Goal: Task Accomplishment & Management: Manage account settings

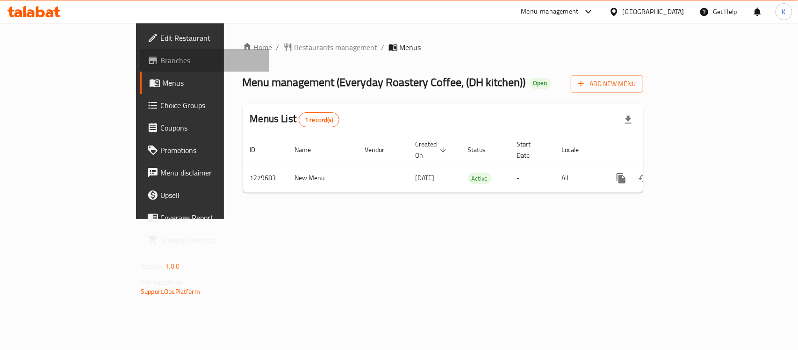
click at [140, 52] on link "Branches" at bounding box center [204, 60] width 129 height 22
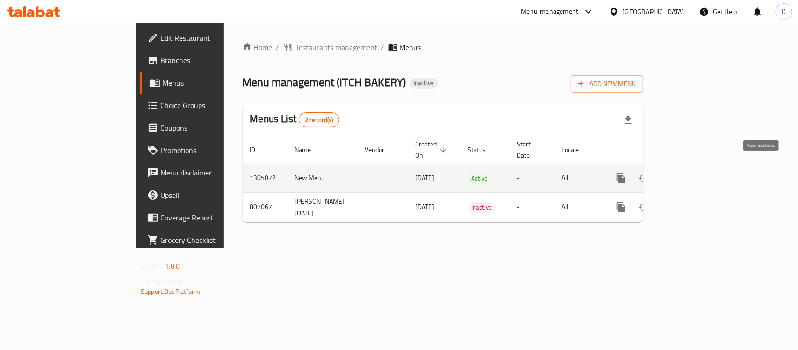
click at [694, 172] on icon "enhanced table" at bounding box center [688, 177] width 11 height 11
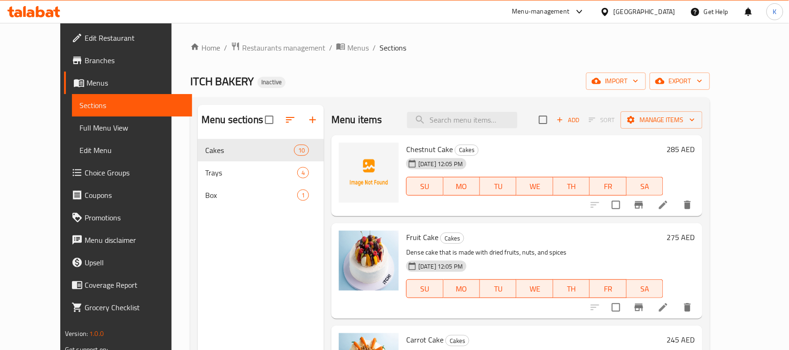
click at [79, 124] on span "Full Menu View" at bounding box center [131, 127] width 105 height 11
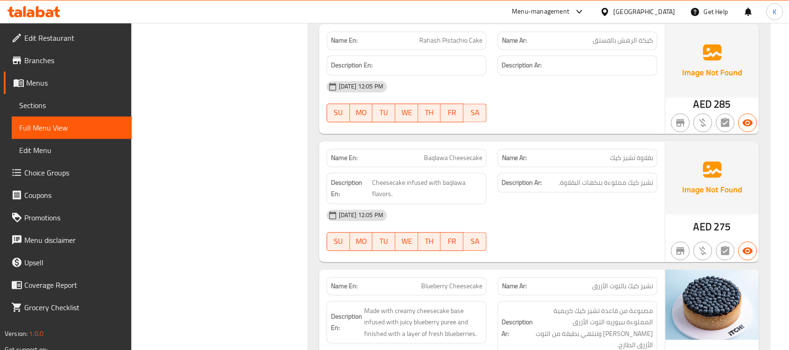
scroll to position [531, 0]
click at [90, 61] on span "Branches" at bounding box center [74, 60] width 100 height 11
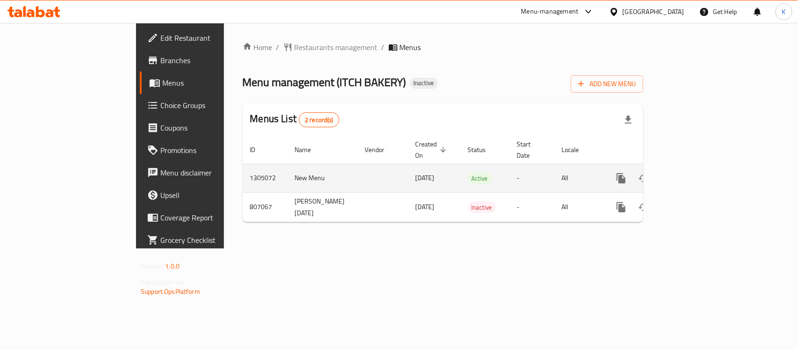
click at [693, 174] on icon "enhanced table" at bounding box center [688, 178] width 8 height 8
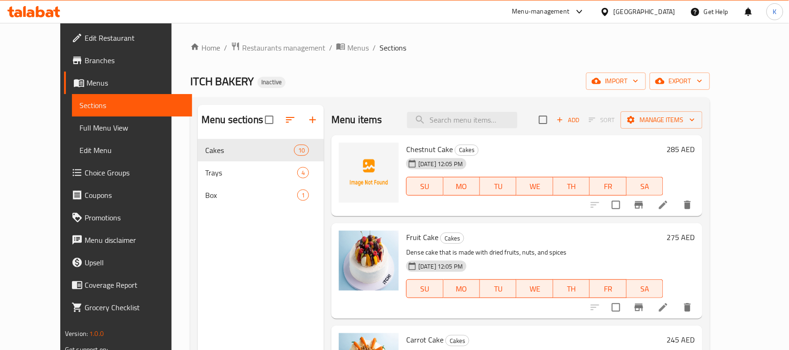
click at [79, 127] on span "Full Menu View" at bounding box center [131, 127] width 105 height 11
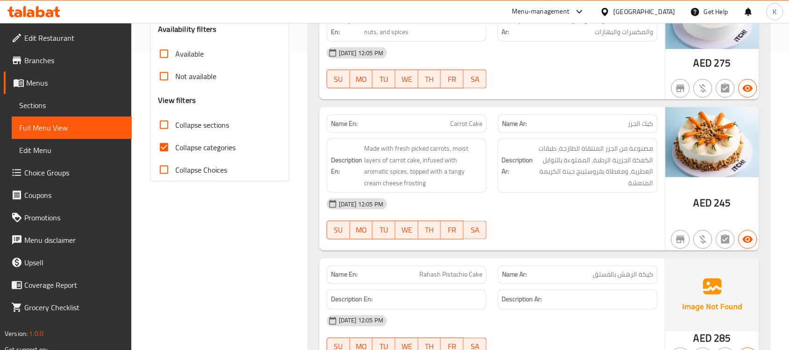
scroll to position [272, 0]
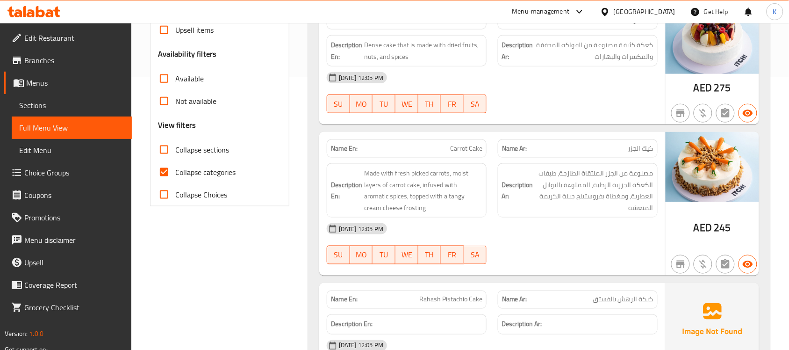
click at [192, 168] on span "Collapse categories" at bounding box center [205, 171] width 60 height 11
click at [175, 168] on input "Collapse categories" at bounding box center [164, 172] width 22 height 22
checkbox input "false"
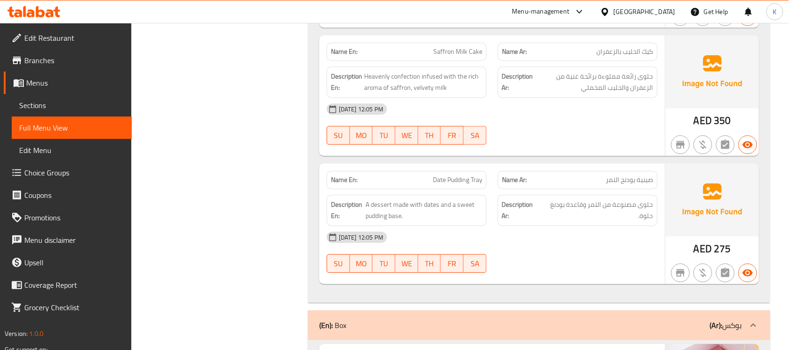
scroll to position [1894, 0]
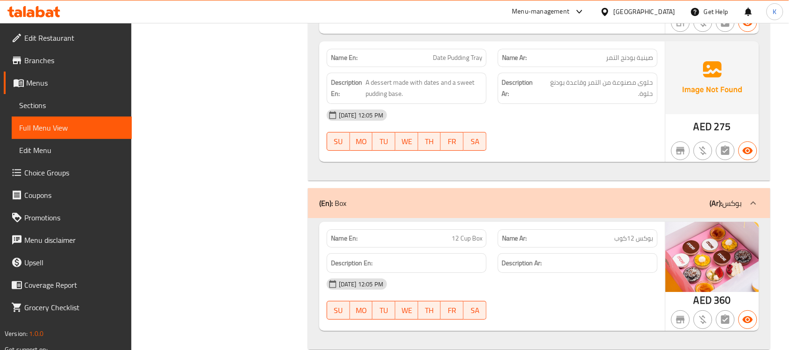
click at [54, 64] on span "Branches" at bounding box center [74, 60] width 100 height 11
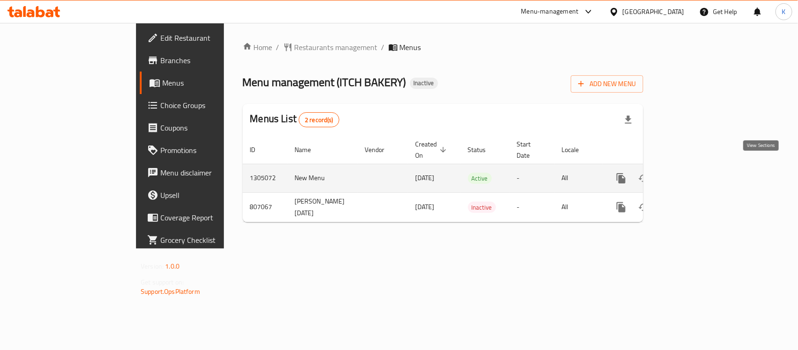
click at [700, 168] on link "enhanced table" at bounding box center [688, 178] width 22 height 22
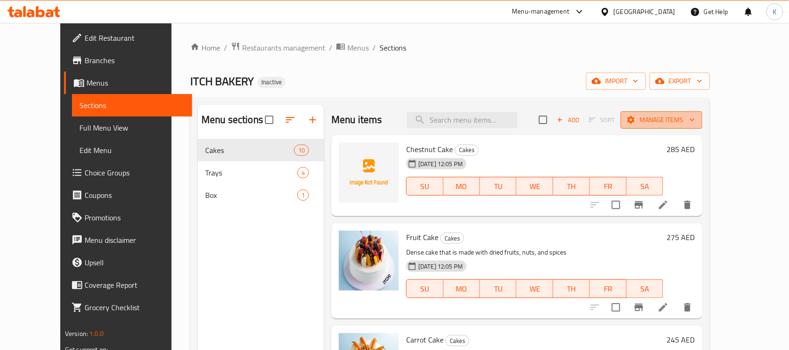
click at [695, 125] on span "Manage items" at bounding box center [661, 120] width 67 height 12
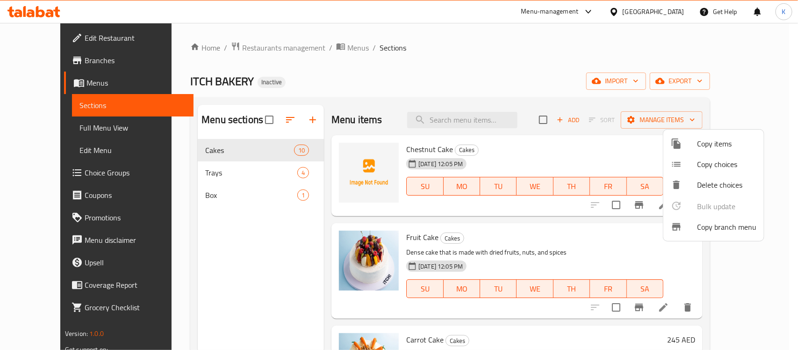
click at [711, 225] on span "Copy branch menu" at bounding box center [726, 226] width 59 height 11
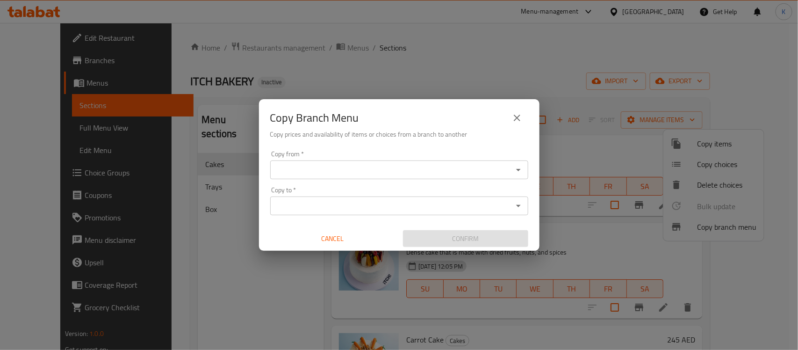
click at [401, 171] on input "Copy from   *" at bounding box center [391, 169] width 237 height 13
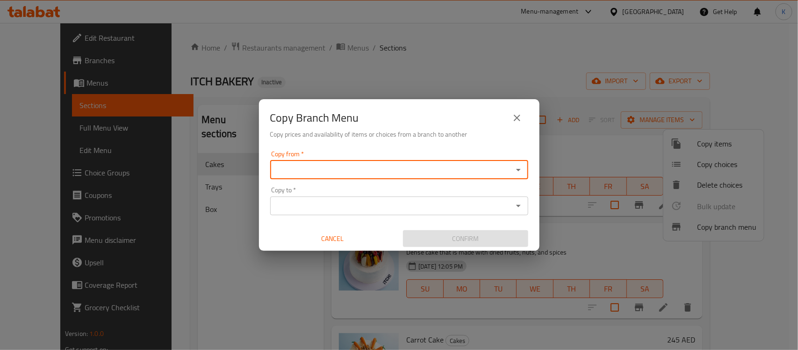
click at [347, 173] on input "Copy from   *" at bounding box center [391, 169] width 237 height 13
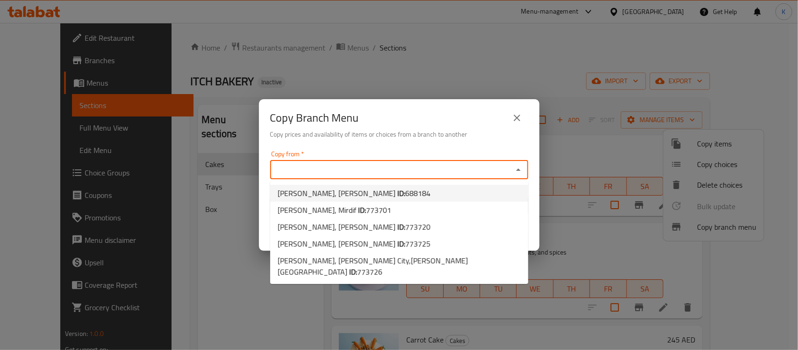
click at [380, 195] on span "[PERSON_NAME], [PERSON_NAME] - A ID: 688184" at bounding box center [354, 192] width 153 height 11
type input "[PERSON_NAME], [PERSON_NAME]"
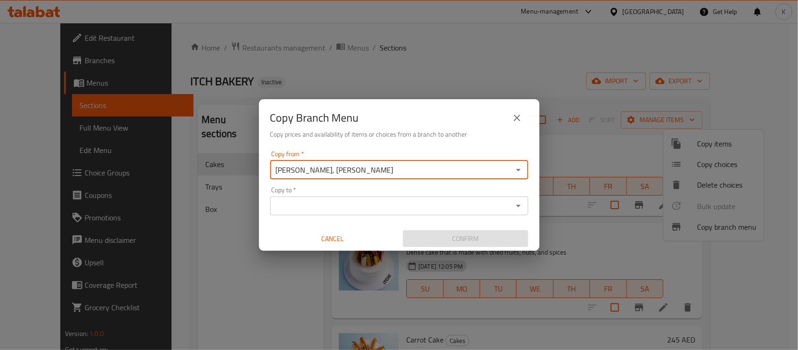
click at [381, 202] on input "Copy to   *" at bounding box center [391, 205] width 237 height 13
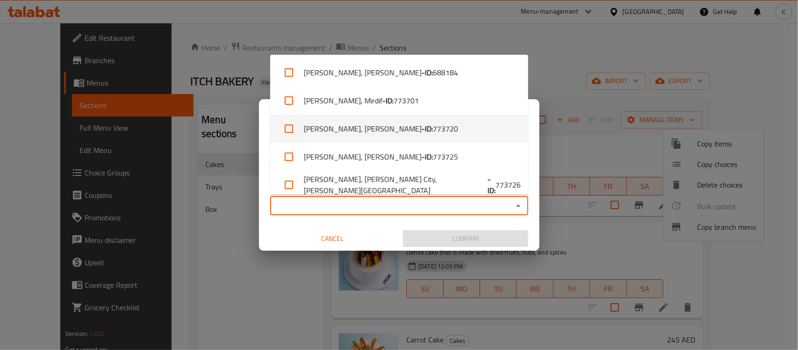
click at [433, 129] on li "ITCH BAKERY, Al Muntazah - ID: 773720" at bounding box center [399, 129] width 258 height 28
checkbox input "true"
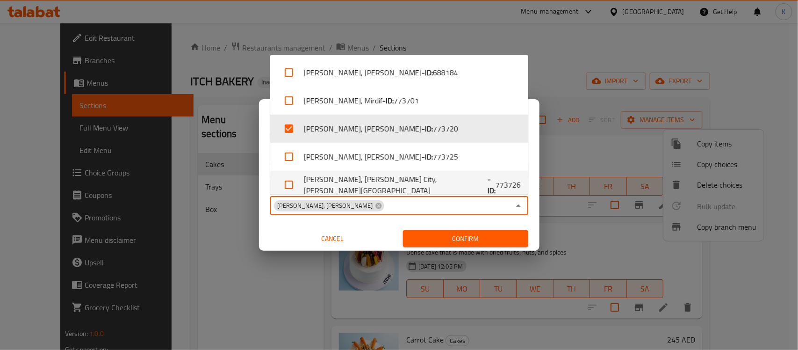
click at [533, 178] on div "Copy from   * ITCH BAKERY, Madinat Khalifa - A Copy from * Copy to   * ITCH BAK…" at bounding box center [399, 199] width 280 height 104
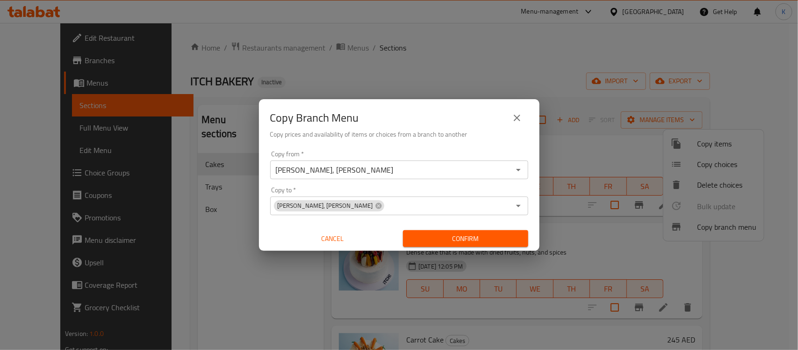
click at [473, 170] on input "[PERSON_NAME], [PERSON_NAME]" at bounding box center [391, 169] width 237 height 13
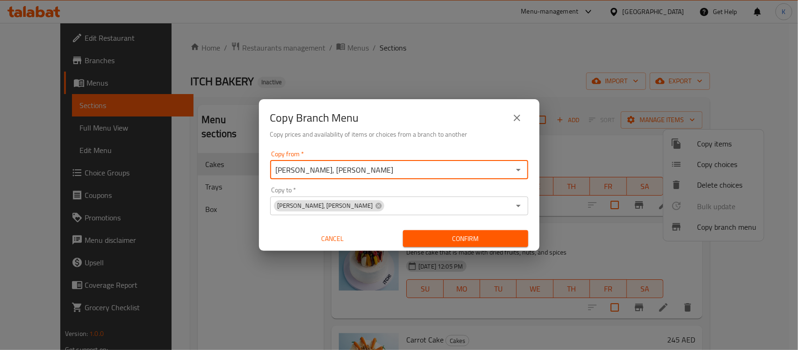
click at [429, 197] on div "ITCH BAKERY, Al Muntazah Copy to *" at bounding box center [399, 205] width 258 height 19
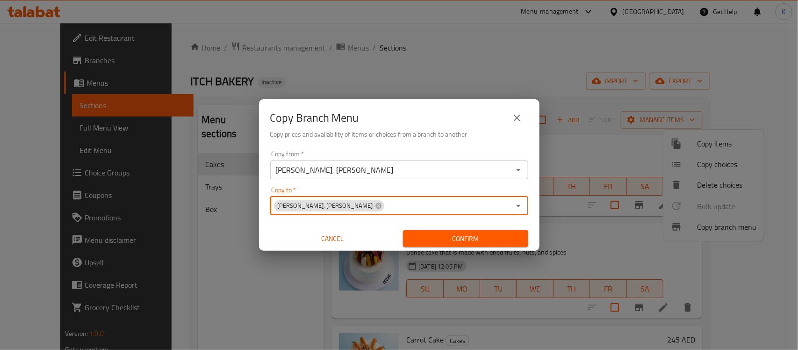
click at [433, 199] on input "Copy to   *" at bounding box center [447, 205] width 125 height 13
click at [536, 124] on div "Copy Branch Menu Copy prices and availability of items or choices from a branch…" at bounding box center [399, 123] width 280 height 48
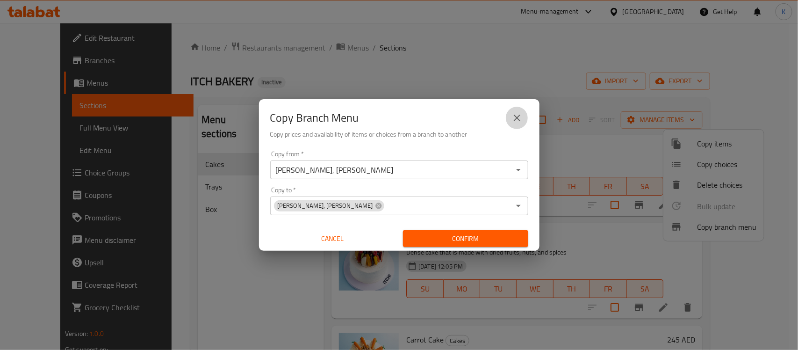
click at [526, 120] on button "close" at bounding box center [517, 118] width 22 height 22
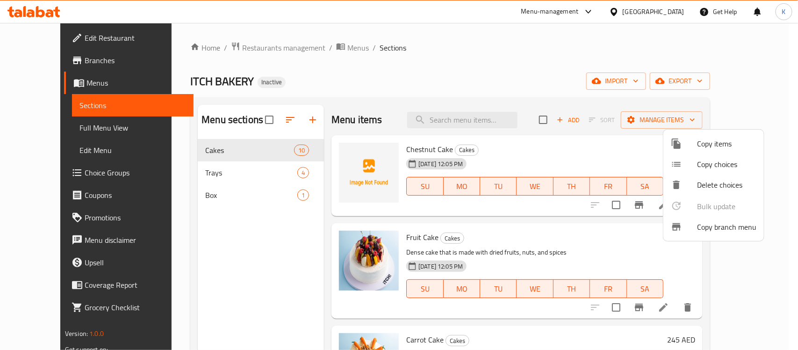
click at [83, 129] on div at bounding box center [399, 175] width 798 height 350
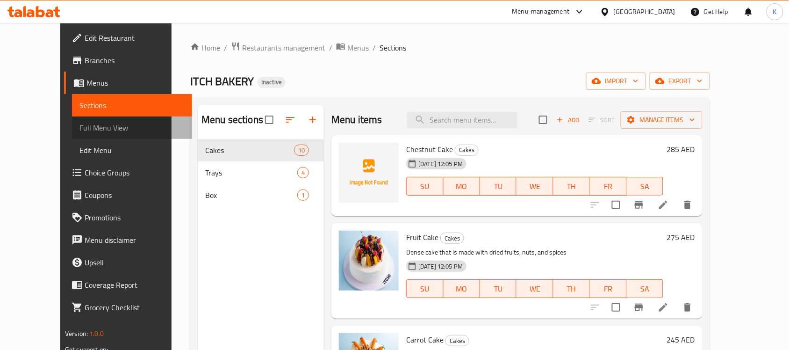
click at [84, 130] on span "Full Menu View" at bounding box center [131, 127] width 105 height 11
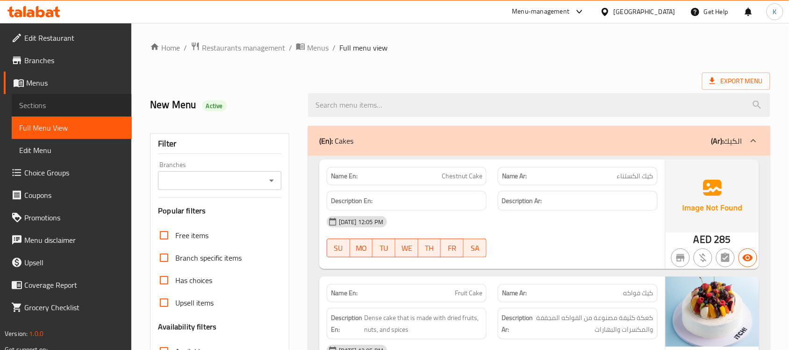
click at [67, 97] on link "Sections" at bounding box center [72, 105] width 120 height 22
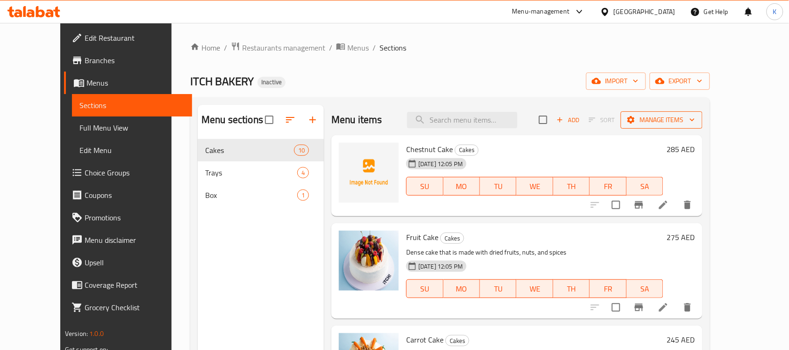
click at [695, 117] on span "Manage items" at bounding box center [661, 120] width 67 height 12
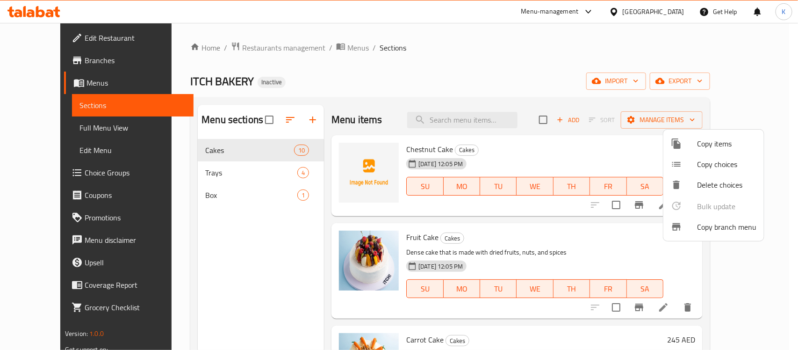
click at [695, 231] on div at bounding box center [684, 226] width 26 height 11
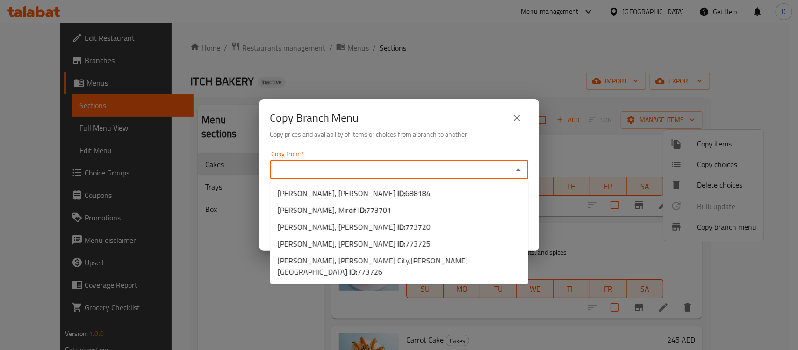
click at [374, 167] on input "Copy from   *" at bounding box center [391, 169] width 237 height 13
click at [381, 192] on span "[PERSON_NAME], [PERSON_NAME] - A ID: 688184" at bounding box center [354, 192] width 153 height 11
type input "[PERSON_NAME], [PERSON_NAME]"
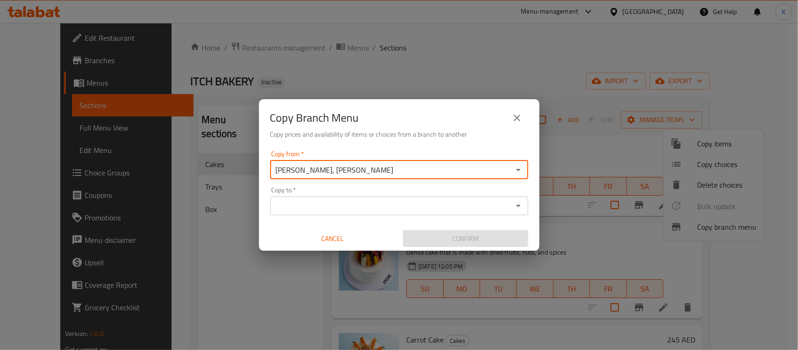
click at [405, 211] on input "Copy to   *" at bounding box center [391, 205] width 237 height 13
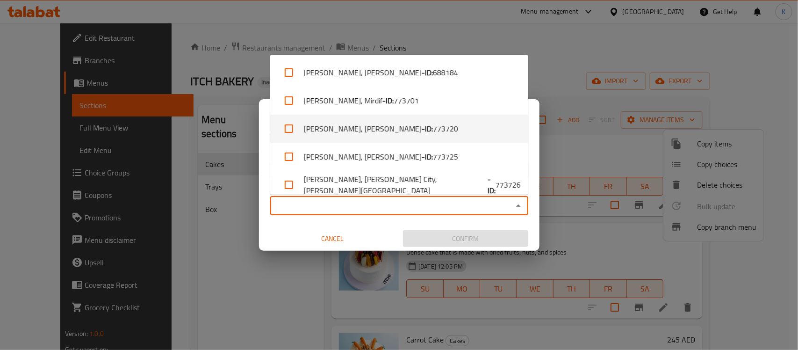
click at [433, 129] on span "773720" at bounding box center [445, 128] width 25 height 11
checkbox input "true"
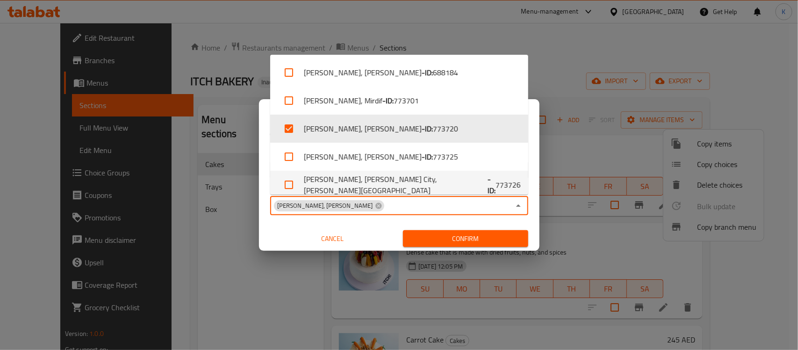
click at [473, 237] on span "Confirm" at bounding box center [465, 239] width 110 height 12
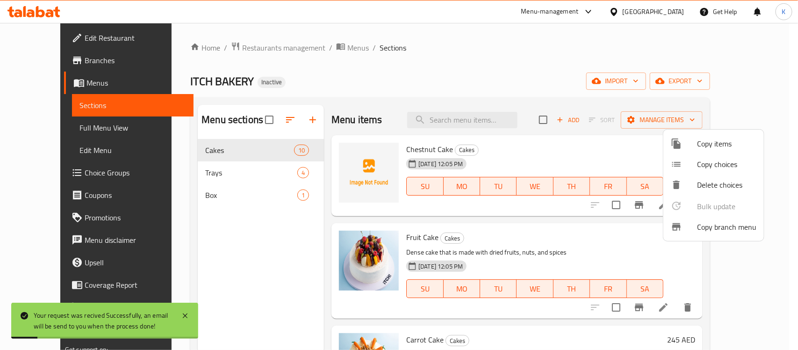
click at [233, 196] on div at bounding box center [399, 175] width 798 height 350
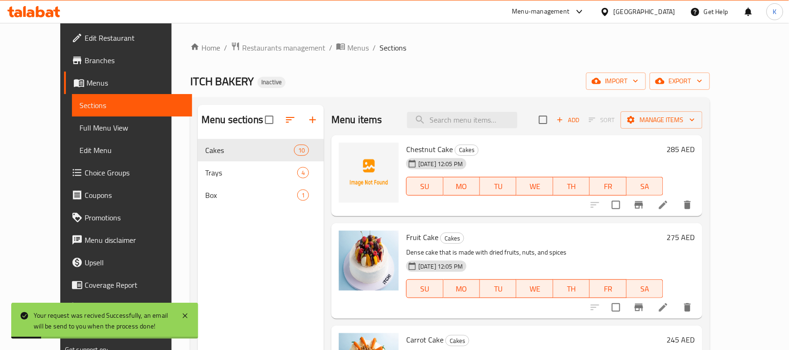
click at [233, 195] on span "Box" at bounding box center [251, 194] width 92 height 11
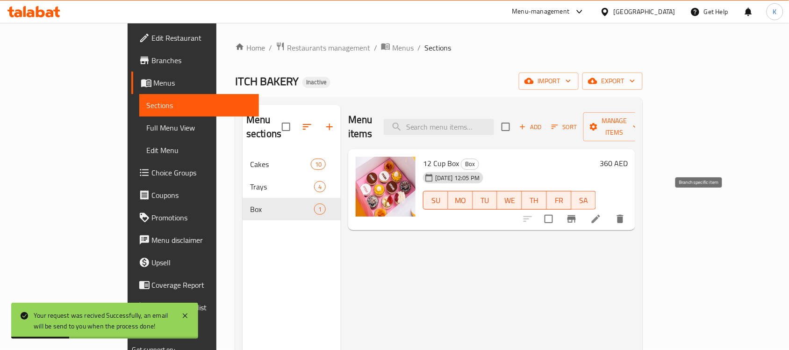
click at [577, 213] on icon "Branch-specific-item" at bounding box center [571, 218] width 11 height 11
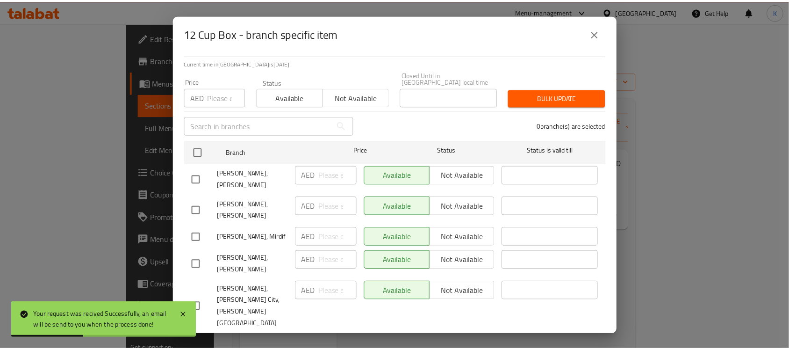
scroll to position [80, 0]
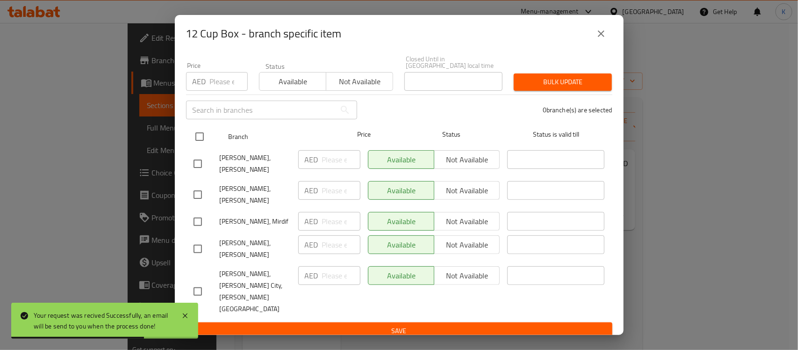
click at [202, 136] on input "checkbox" at bounding box center [200, 137] width 20 height 20
checkbox input "true"
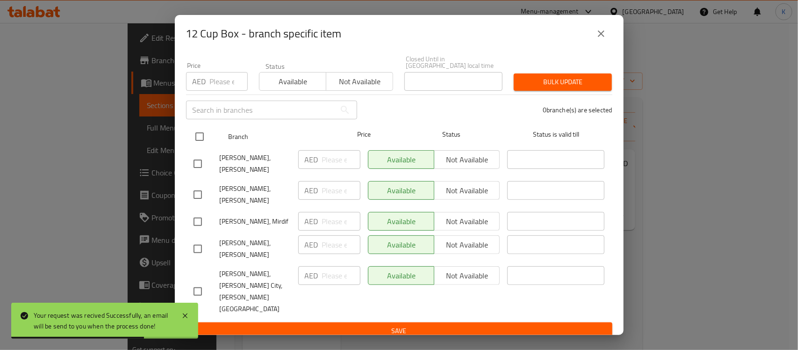
checkbox input "true"
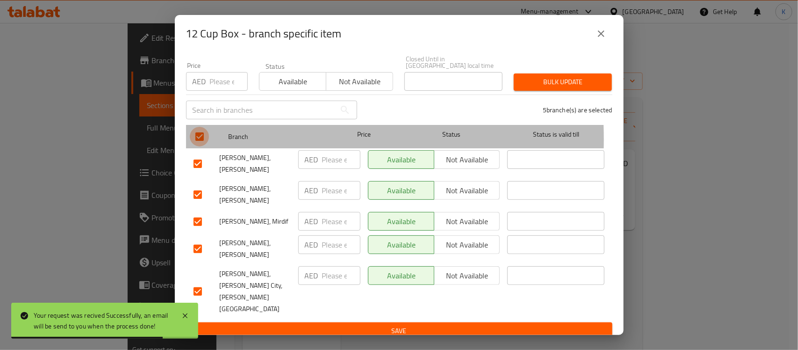
click at [200, 139] on input "checkbox" at bounding box center [200, 137] width 20 height 20
checkbox input "false"
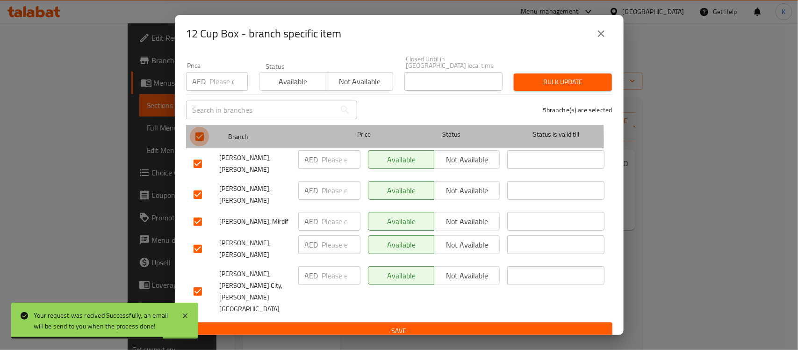
checkbox input "false"
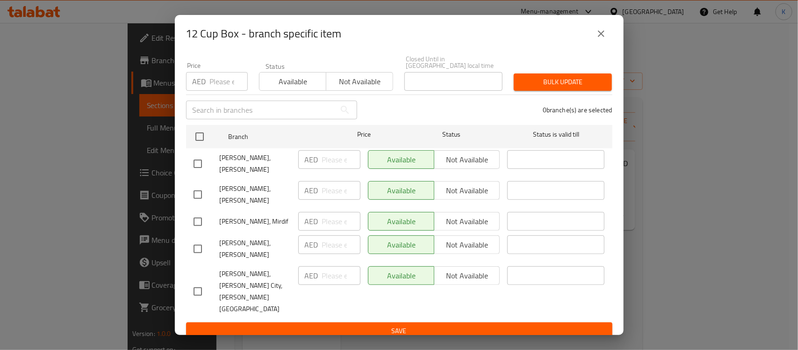
click at [202, 51] on div "12 Cup Box - branch specific item" at bounding box center [399, 33] width 449 height 37
click at [154, 47] on div "12 Cup Box - branch specific item 12 Cup Box 360 AED Current time in United Ara…" at bounding box center [399, 175] width 798 height 350
click at [205, 164] on input "checkbox" at bounding box center [198, 164] width 20 height 20
checkbox input "true"
click at [495, 158] on div "Available Not available" at bounding box center [434, 163] width 140 height 35
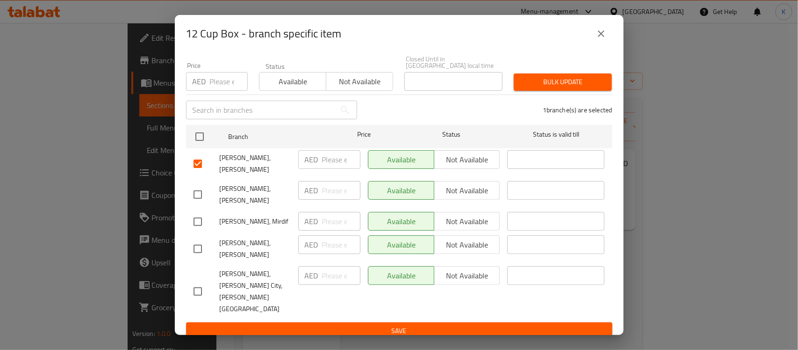
click at [480, 161] on span "Not available" at bounding box center [467, 160] width 58 height 14
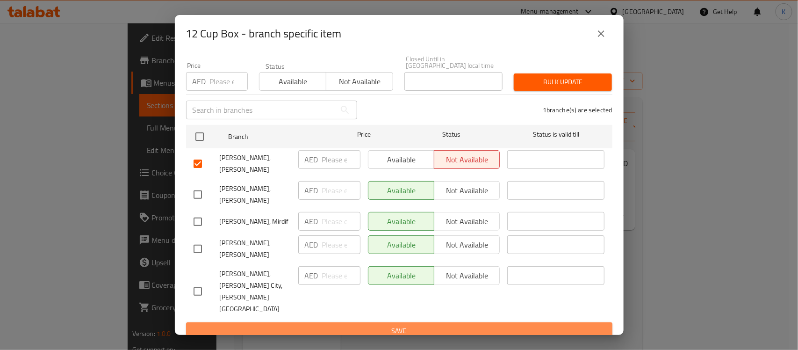
click at [441, 322] on button "Save" at bounding box center [399, 330] width 426 height 17
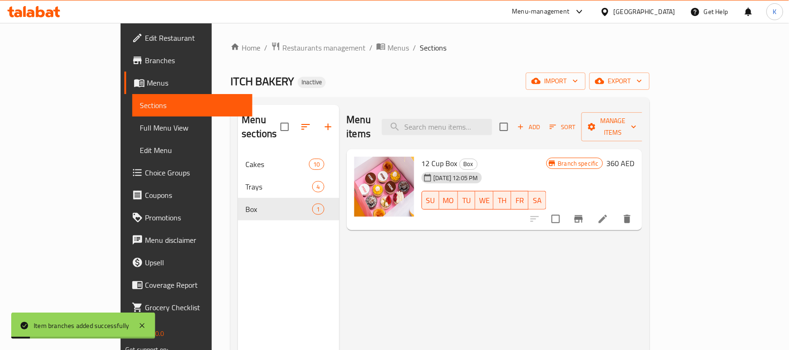
click at [491, 307] on div "Menu items Add Sort Manage items 12 Cup Box Box 11-08-2025 12:05 PM SU MO TU WE…" at bounding box center [490, 280] width 303 height 350
click at [140, 129] on span "Full Menu View" at bounding box center [192, 127] width 105 height 11
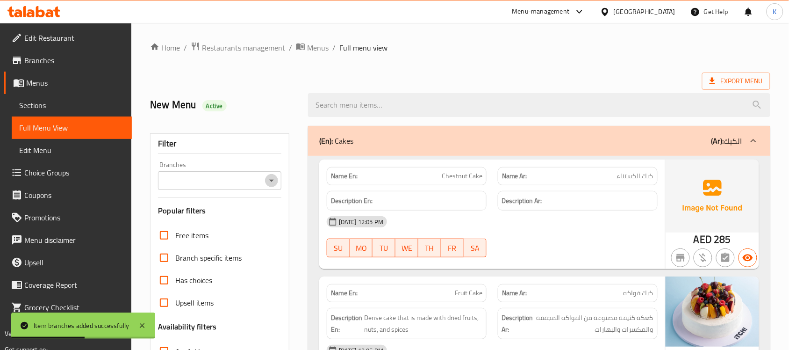
click at [274, 181] on icon "Open" at bounding box center [271, 180] width 11 height 11
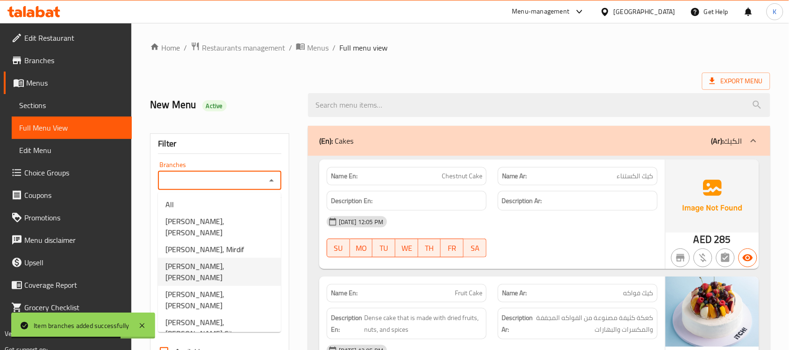
click at [238, 260] on span "[PERSON_NAME], [PERSON_NAME]" at bounding box center [219, 271] width 108 height 22
type input "[PERSON_NAME], [PERSON_NAME]"
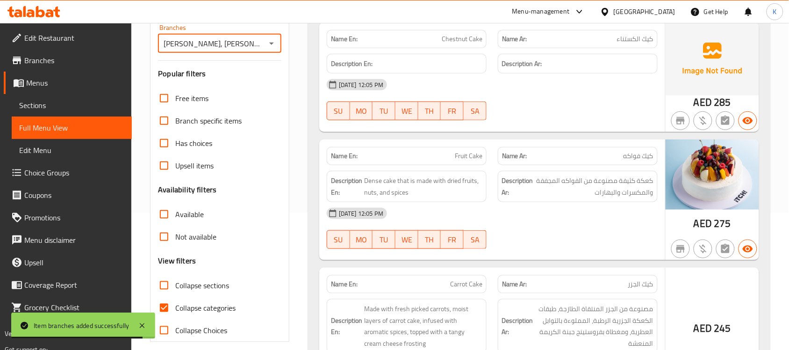
scroll to position [272, 0]
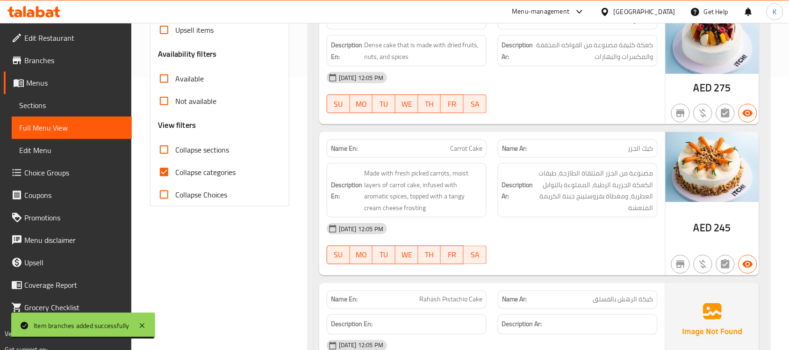
click at [162, 71] on input "Available" at bounding box center [164, 78] width 22 height 22
checkbox input "true"
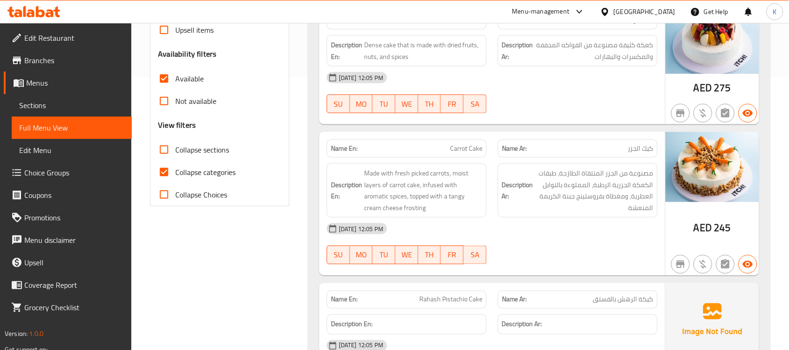
click at [168, 172] on input "Collapse categories" at bounding box center [164, 172] width 22 height 22
checkbox input "false"
click at [169, 82] on input "Available" at bounding box center [164, 78] width 22 height 22
click at [166, 80] on input "Available" at bounding box center [164, 78] width 22 height 22
click at [174, 65] on div "Free items Branch specific items Has choices Upsell items Availability filters …" at bounding box center [219, 78] width 123 height 254
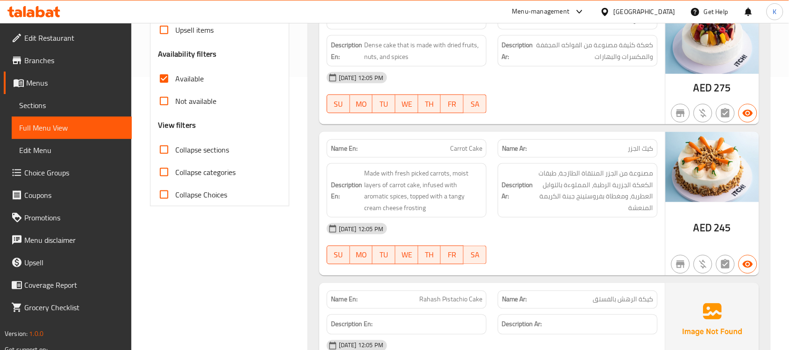
click at [176, 75] on span "Available" at bounding box center [189, 78] width 29 height 11
click at [175, 75] on input "Available" at bounding box center [164, 78] width 22 height 22
checkbox input "false"
click at [187, 100] on span "Not available" at bounding box center [195, 100] width 41 height 11
click at [175, 100] on input "Not available" at bounding box center [164, 101] width 22 height 22
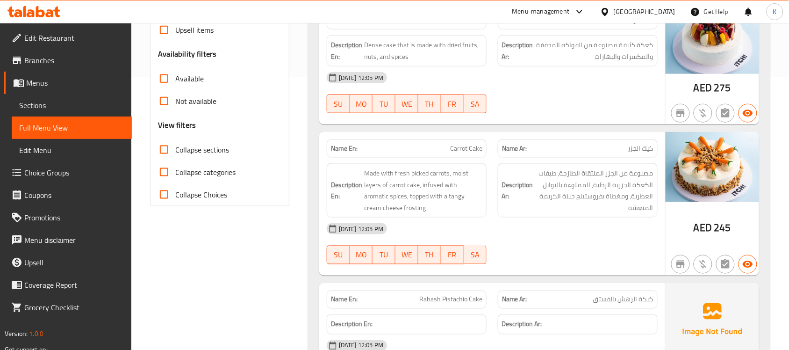
checkbox input "true"
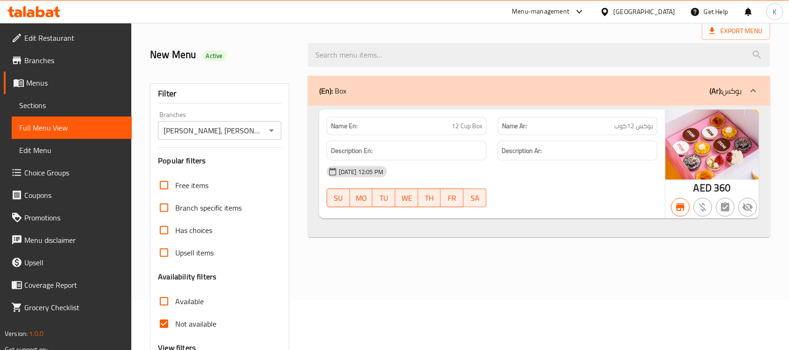
scroll to position [0, 0]
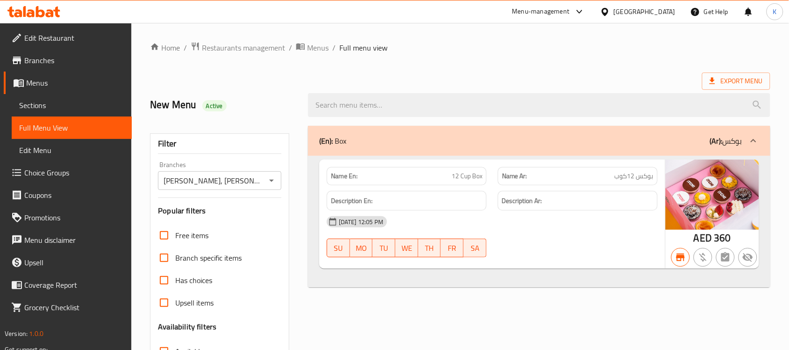
click at [466, 181] on span "12 Cup Box" at bounding box center [467, 176] width 31 height 10
copy span "12 Cup Box"
click at [64, 64] on span "Branches" at bounding box center [74, 60] width 100 height 11
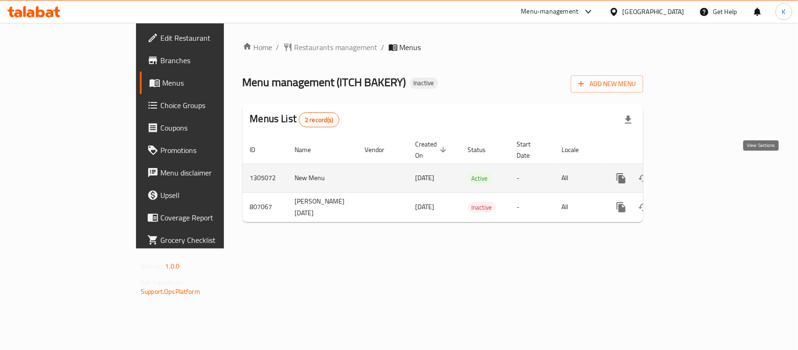
click at [694, 172] on icon "enhanced table" at bounding box center [688, 177] width 11 height 11
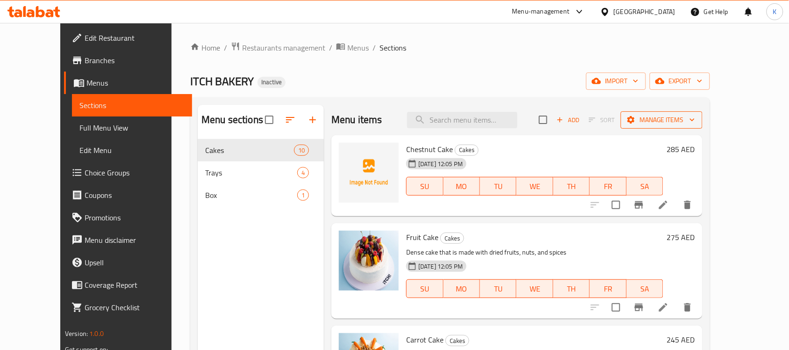
click at [695, 124] on span "Manage items" at bounding box center [661, 120] width 67 height 12
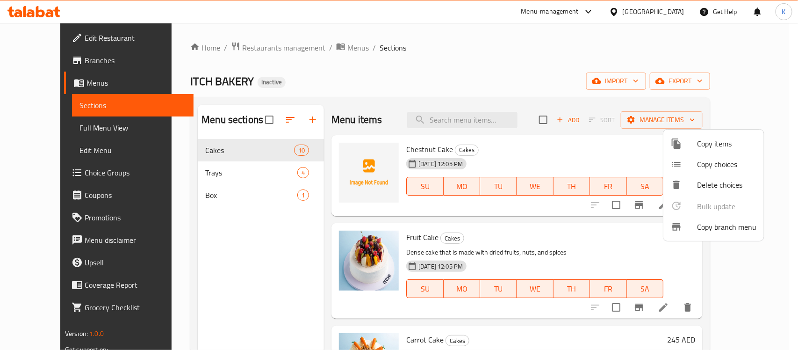
click at [714, 228] on span "Copy branch menu" at bounding box center [726, 226] width 59 height 11
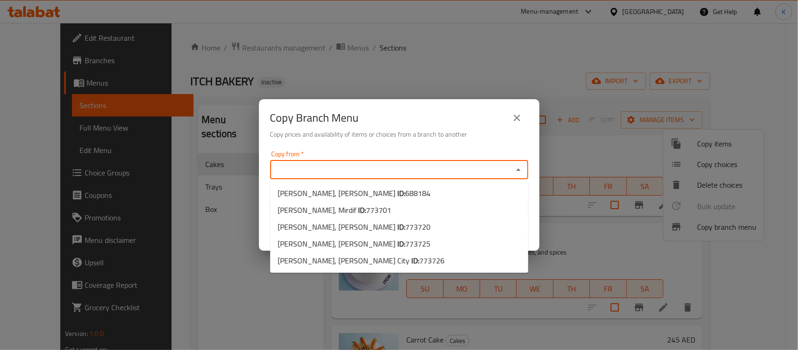
click at [361, 165] on input "Copy from   *" at bounding box center [391, 169] width 237 height 13
click at [369, 190] on span "[PERSON_NAME], [PERSON_NAME] - A ID: 688184" at bounding box center [354, 192] width 153 height 11
type input "[PERSON_NAME], [PERSON_NAME]"
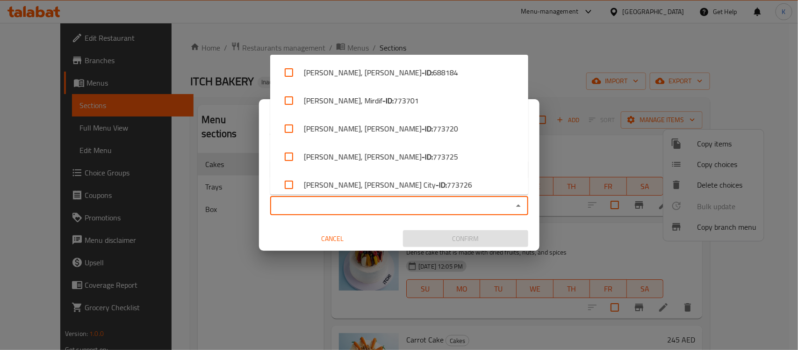
click at [372, 204] on input "Copy to   *" at bounding box center [391, 205] width 237 height 13
click at [372, 185] on li "[PERSON_NAME], [PERSON_NAME] City - ID: 773726" at bounding box center [399, 185] width 258 height 28
checkbox input "true"
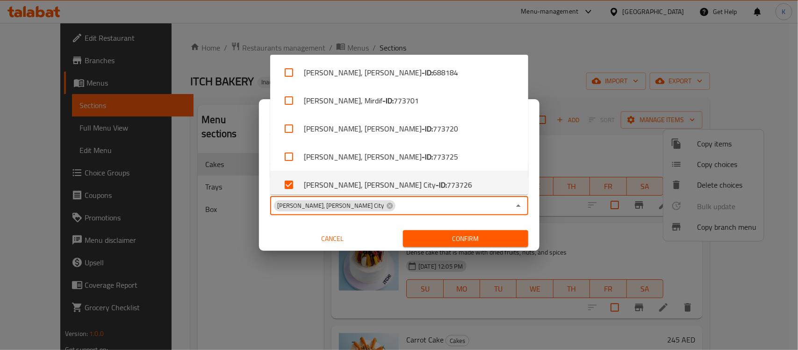
scroll to position [6, 0]
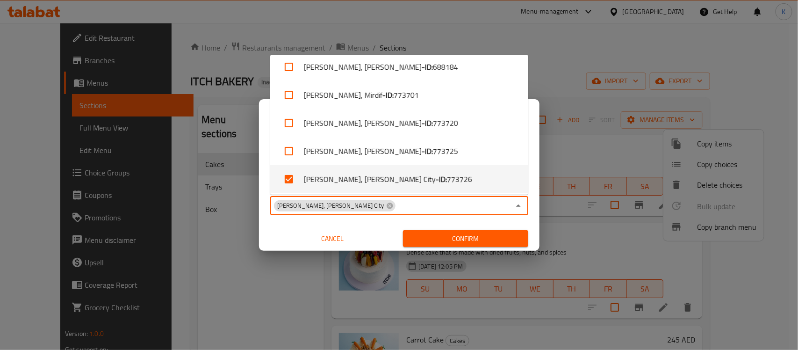
click at [440, 242] on span "Confirm" at bounding box center [465, 239] width 110 height 12
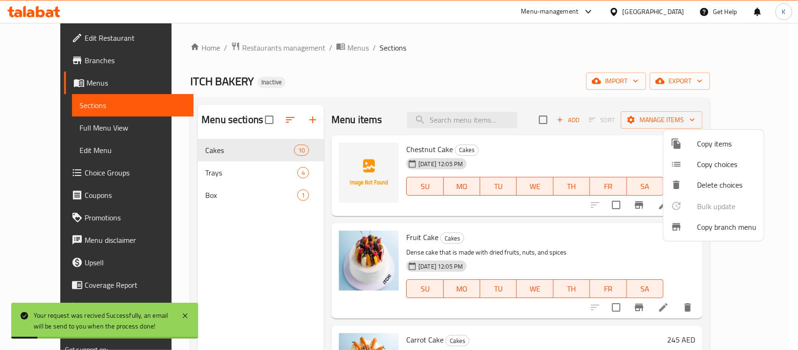
click at [192, 193] on div at bounding box center [399, 175] width 798 height 350
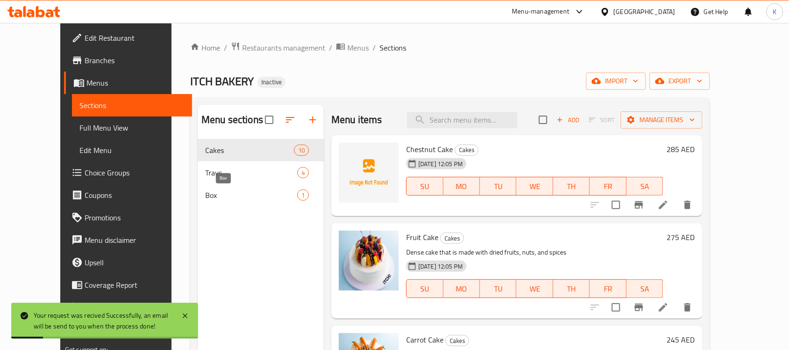
click at [205, 198] on span "Box" at bounding box center [251, 194] width 92 height 11
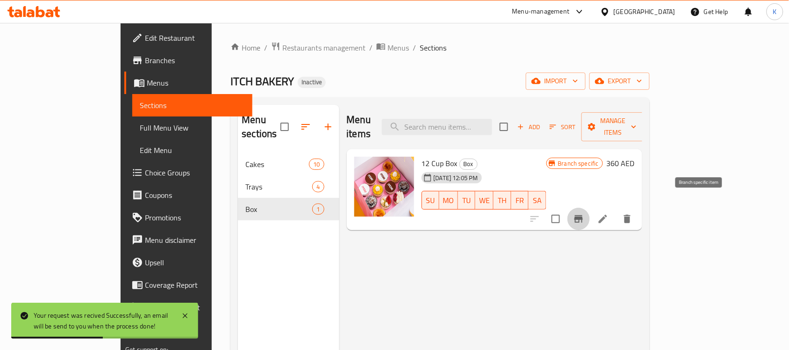
click at [590, 212] on button "Branch-specific-item" at bounding box center [578, 219] width 22 height 22
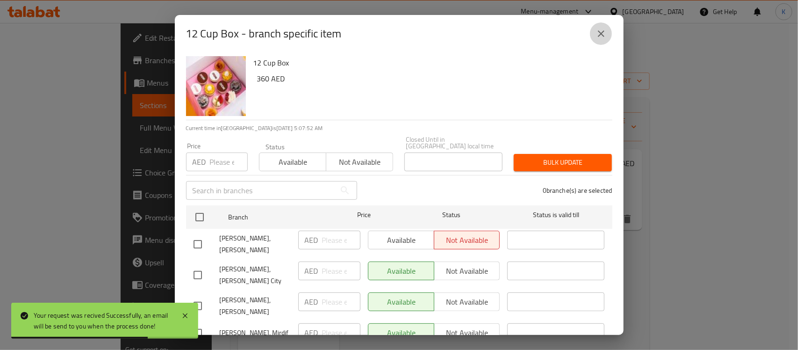
click at [601, 28] on icon "close" at bounding box center [600, 33] width 11 height 11
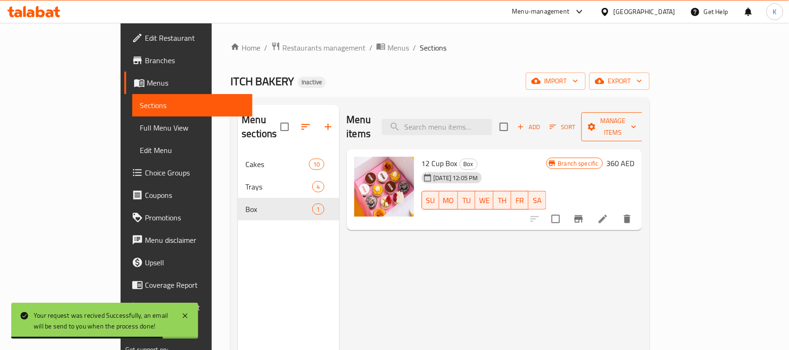
click at [637, 118] on span "Manage items" at bounding box center [613, 126] width 48 height 23
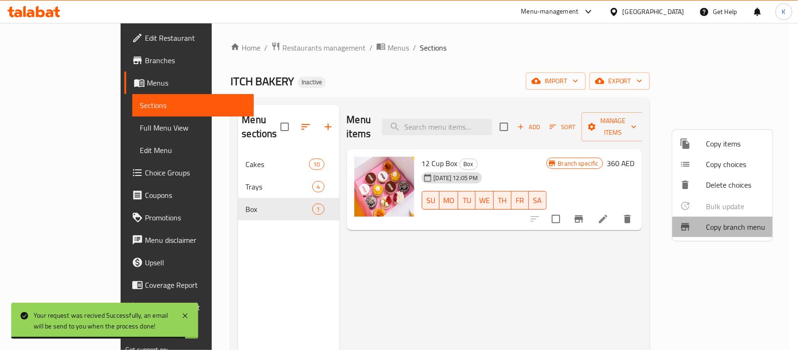
click at [715, 226] on span "Copy branch menu" at bounding box center [735, 226] width 59 height 11
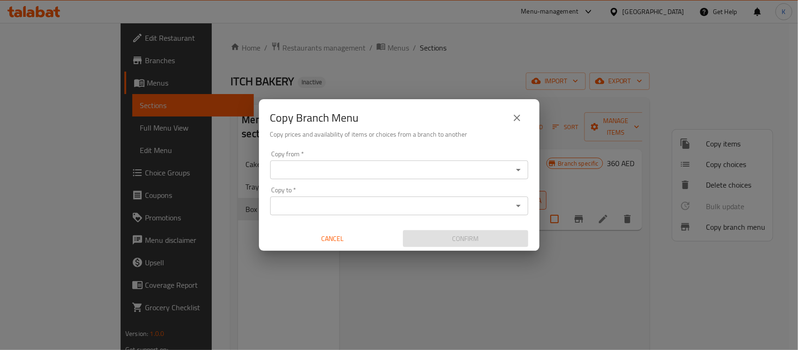
click at [421, 169] on input "Copy from   *" at bounding box center [391, 169] width 237 height 13
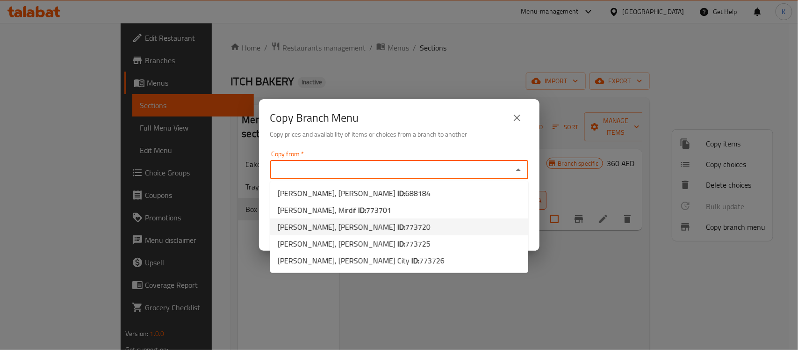
click at [400, 223] on li "ITCH BAKERY, Al Muntazah ID: 773720" at bounding box center [399, 226] width 258 height 17
type input "[PERSON_NAME], [PERSON_NAME]"
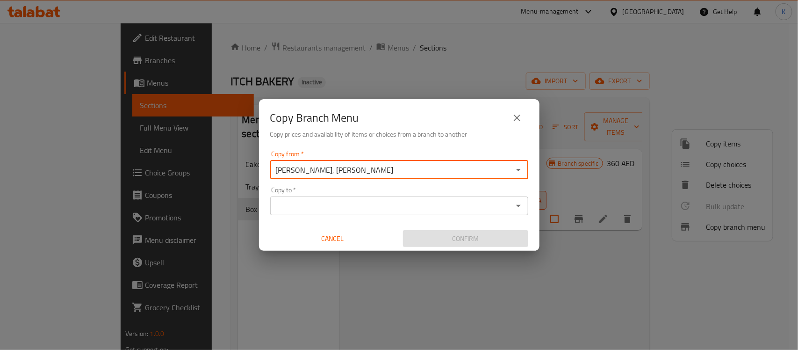
click at [389, 207] on input "Copy to   *" at bounding box center [391, 205] width 237 height 13
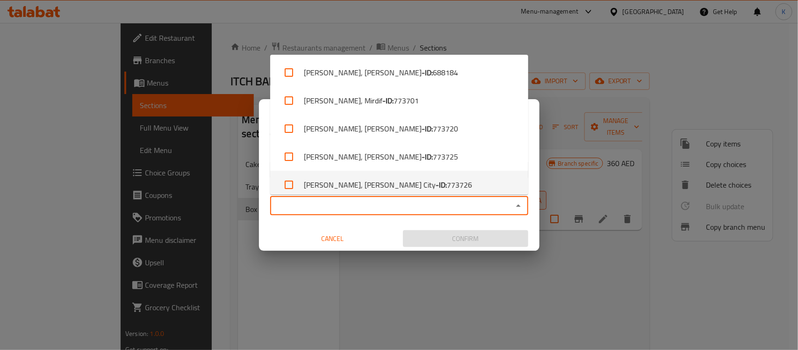
click at [407, 181] on li "[PERSON_NAME], [PERSON_NAME] City - ID: 773726" at bounding box center [399, 185] width 258 height 28
checkbox input "true"
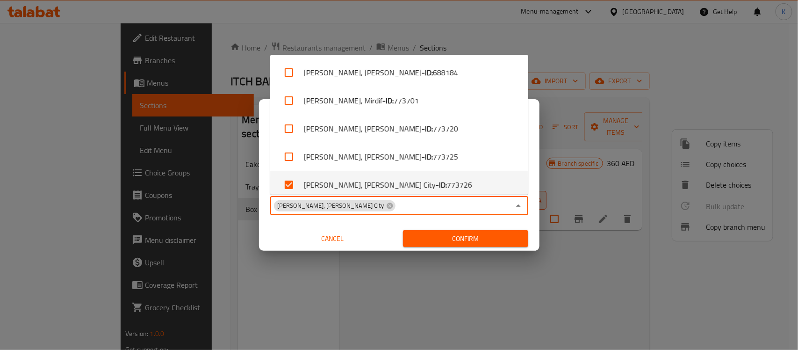
scroll to position [6, 0]
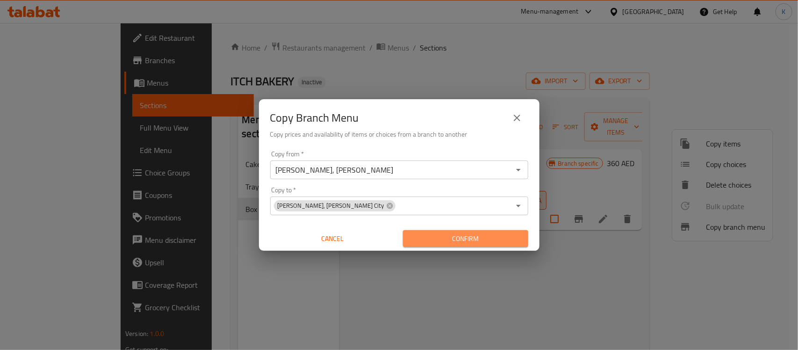
click at [459, 234] on span "Confirm" at bounding box center [465, 239] width 110 height 12
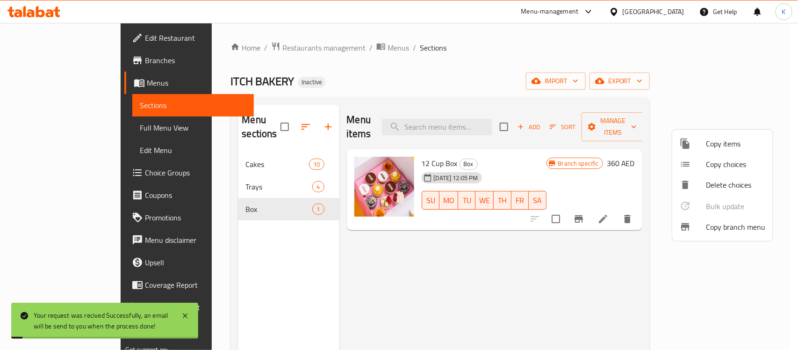
drag, startPoint x: 479, startPoint y: 251, endPoint x: 478, endPoint y: 244, distance: 7.1
click at [479, 250] on div at bounding box center [399, 175] width 798 height 350
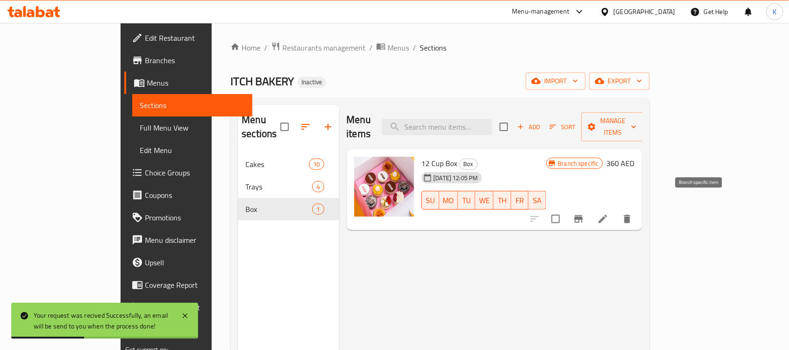
click at [590, 211] on button "Branch-specific-item" at bounding box center [578, 219] width 22 height 22
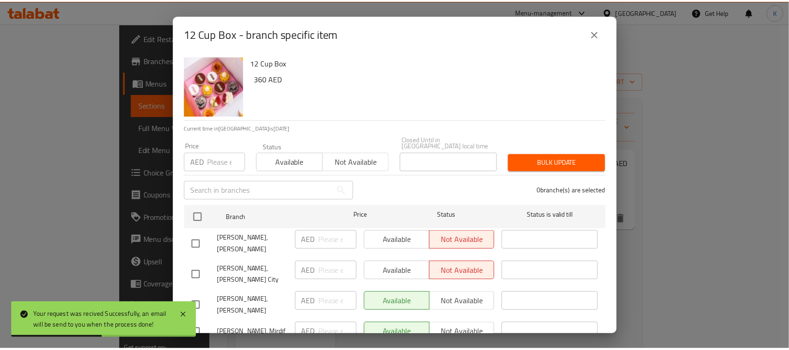
scroll to position [69, 0]
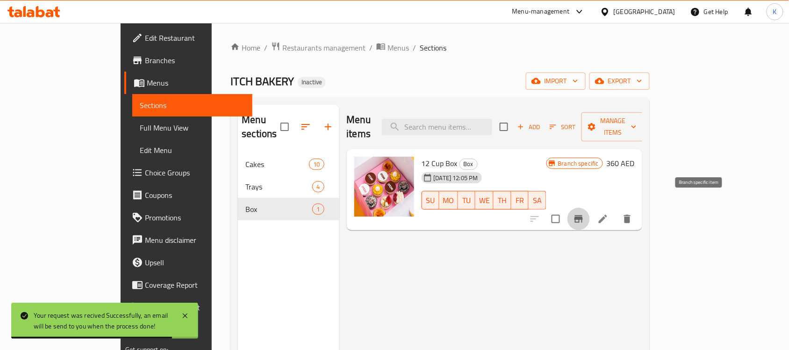
click at [140, 124] on span "Full Menu View" at bounding box center [192, 127] width 105 height 11
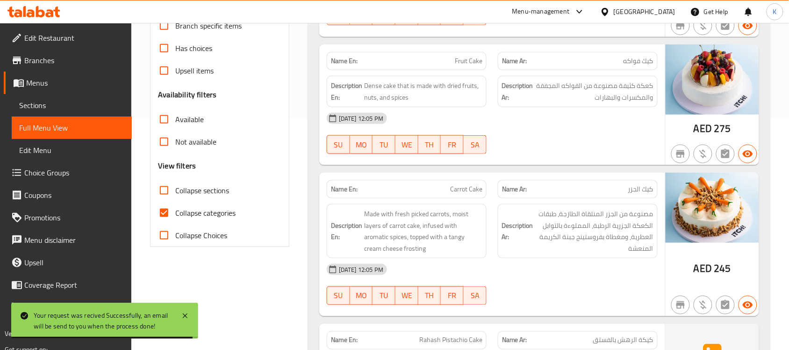
scroll to position [136, 0]
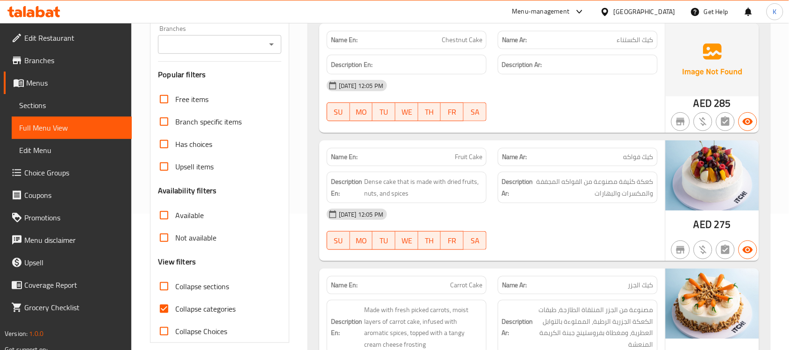
click at [275, 51] on div "Branches" at bounding box center [219, 44] width 123 height 19
click at [275, 47] on icon "Open" at bounding box center [271, 44] width 11 height 11
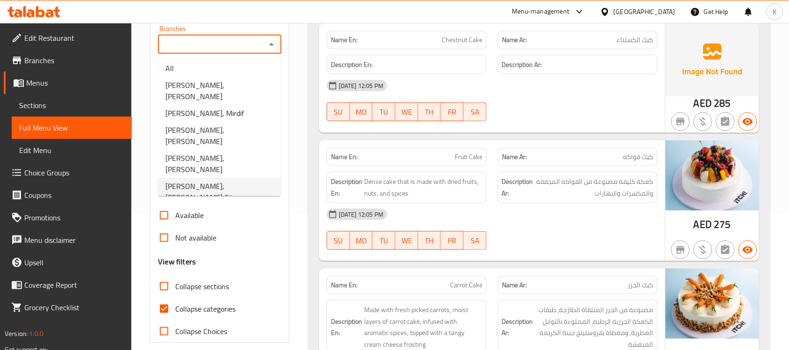
click at [250, 180] on span "[PERSON_NAME], [PERSON_NAME] City" at bounding box center [219, 191] width 108 height 22
type input "[PERSON_NAME], [PERSON_NAME] City"
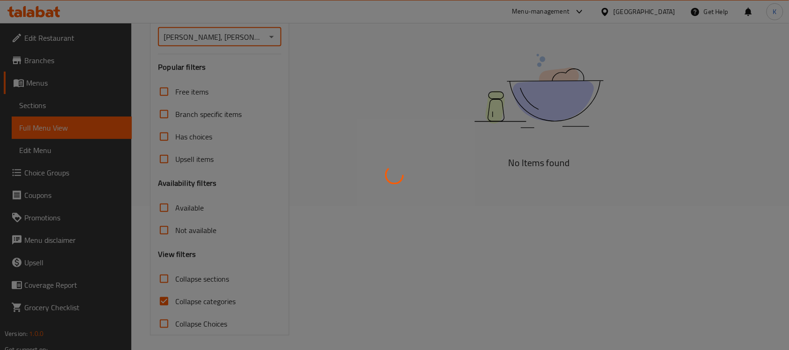
scroll to position [148, 0]
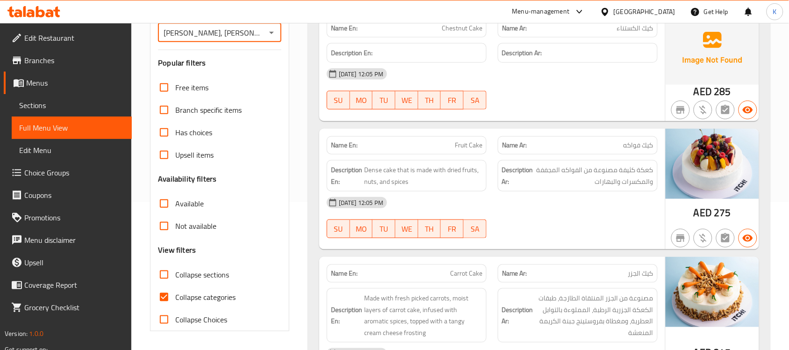
click at [170, 302] on input "Collapse categories" at bounding box center [164, 297] width 22 height 22
checkbox input "false"
click at [171, 206] on input "Available" at bounding box center [164, 203] width 22 height 22
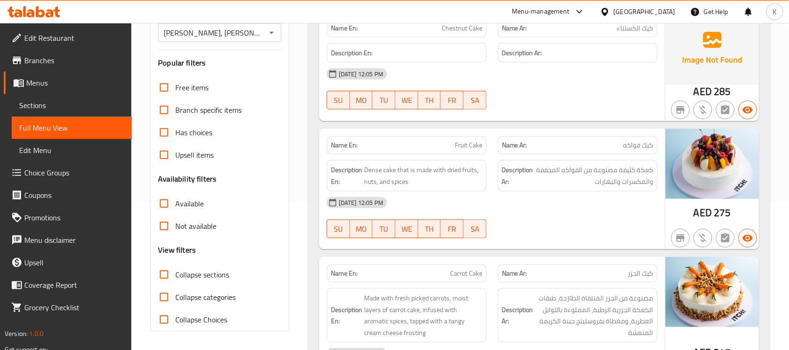
checkbox input "true"
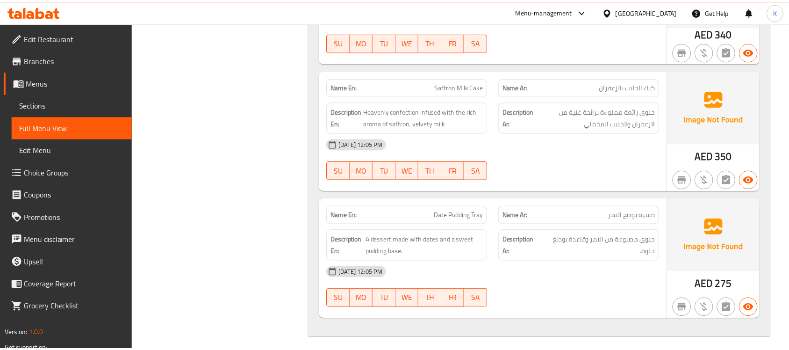
scroll to position [0, 0]
